Goal: Navigation & Orientation: Find specific page/section

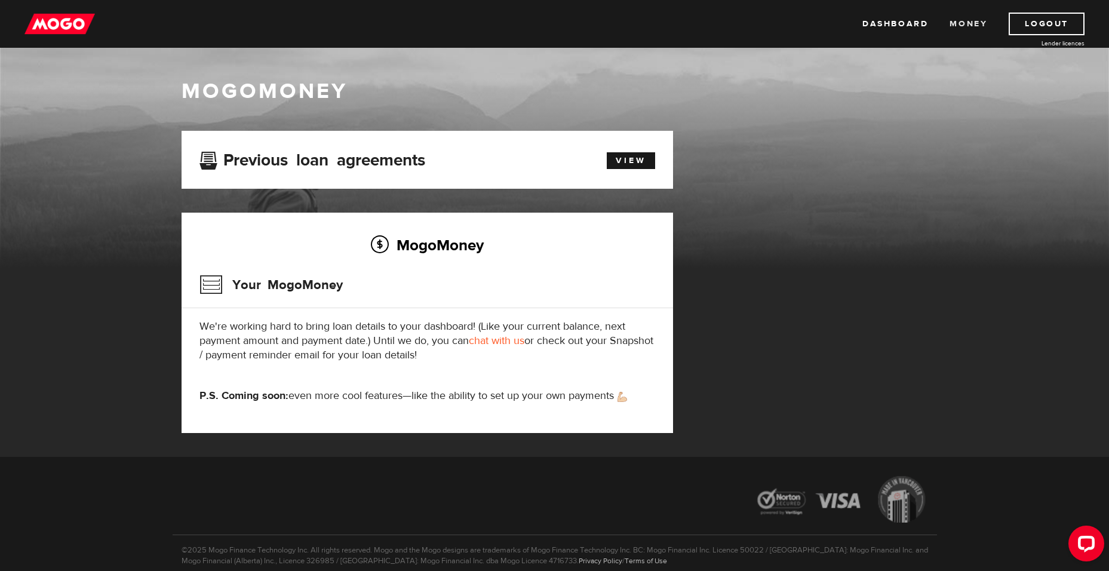
click at [950, 23] on link "Money" at bounding box center [969, 24] width 38 height 23
click at [879, 23] on link "Dashboard" at bounding box center [895, 24] width 66 height 23
